Goal: Navigation & Orientation: Understand site structure

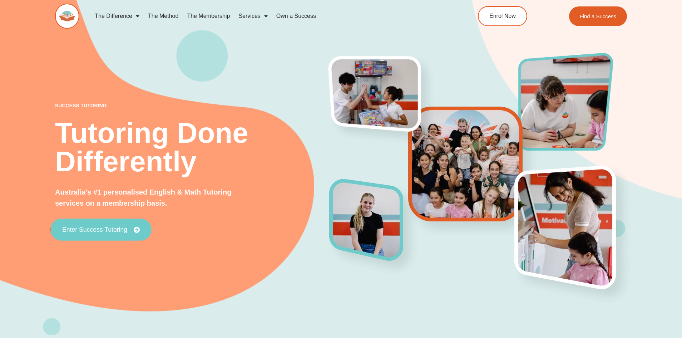
click at [72, 231] on span "Enter Success Tutoring" at bounding box center [94, 229] width 65 height 6
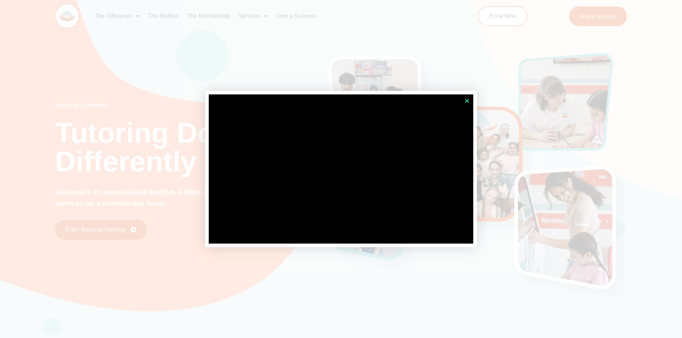
click at [468, 98] on icon "Close" at bounding box center [466, 100] width 5 height 5
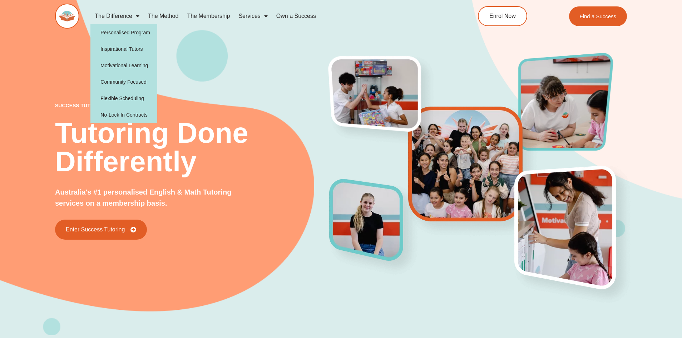
click at [135, 19] on span "Menu" at bounding box center [135, 16] width 7 height 13
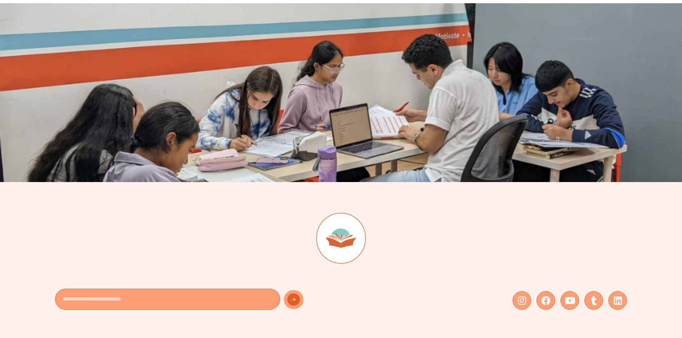
scroll to position [1882, 0]
